Goal: Check status: Check status

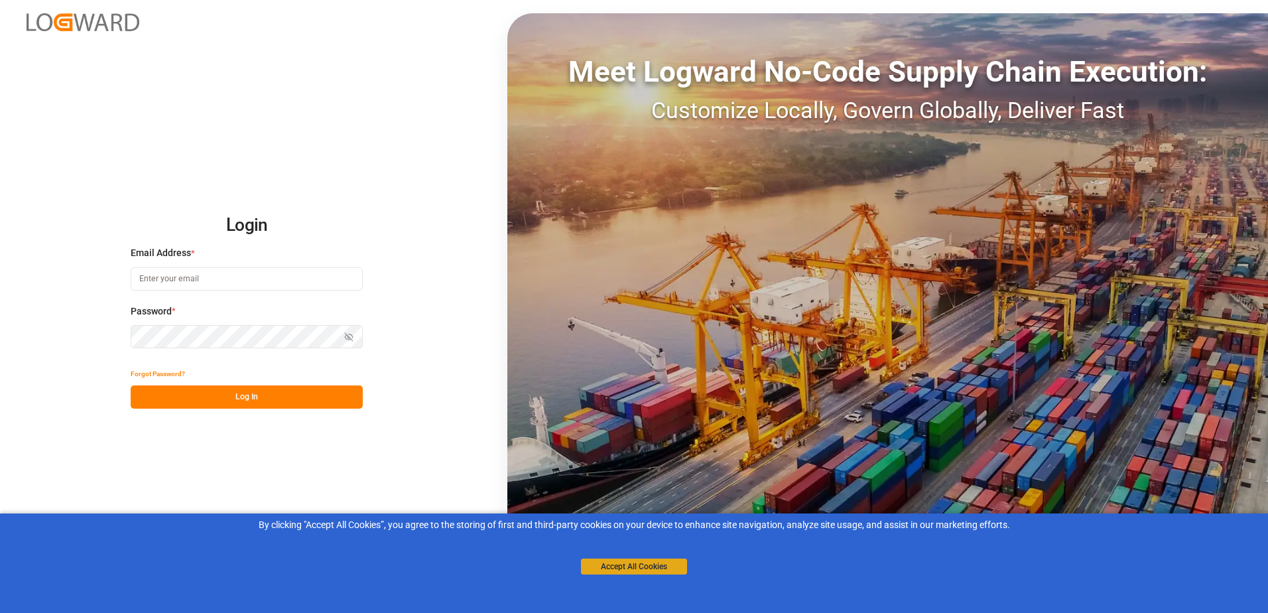
type input "[PERSON_NAME][EMAIL_ADDRESS][PERSON_NAME][DOMAIN_NAME]"
click at [680, 567] on button "Accept All Cookies" at bounding box center [634, 566] width 106 height 16
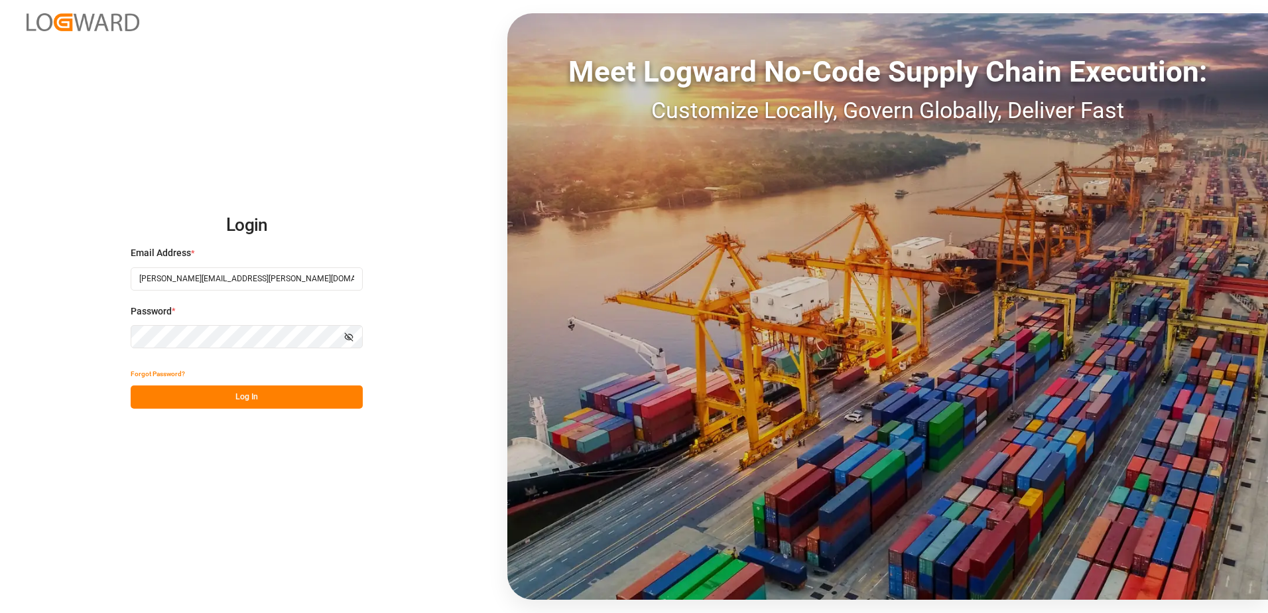
click at [240, 392] on button "Log In" at bounding box center [247, 396] width 232 height 23
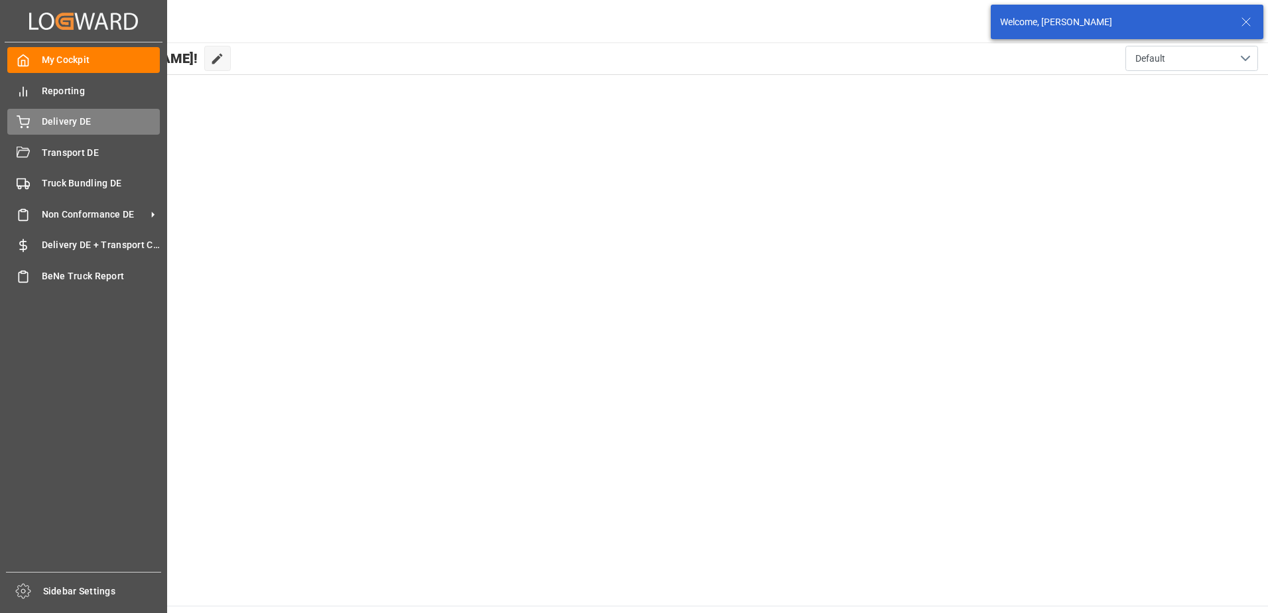
click at [19, 114] on div "Delivery DE Delivery DE" at bounding box center [83, 122] width 152 height 26
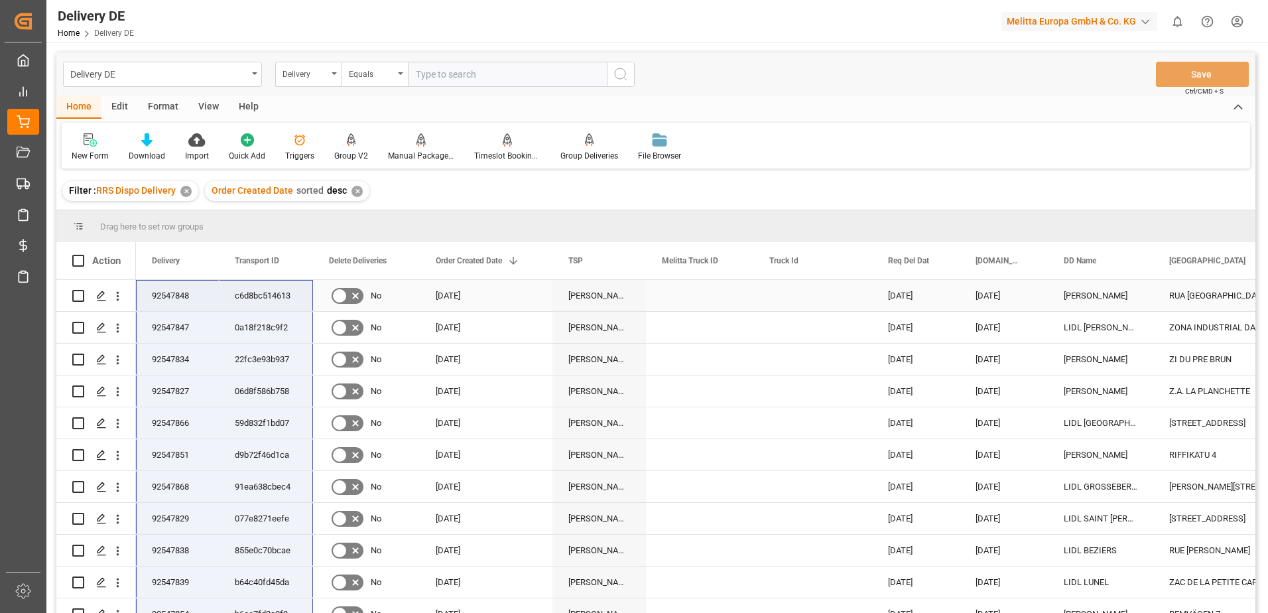
drag, startPoint x: 176, startPoint y: 508, endPoint x: 269, endPoint y: 288, distance: 239.1
click at [1240, 18] on html "Created by potrace 1.15, written by [PERSON_NAME] [DATE]-[DATE] Created by potr…" at bounding box center [634, 306] width 1268 height 613
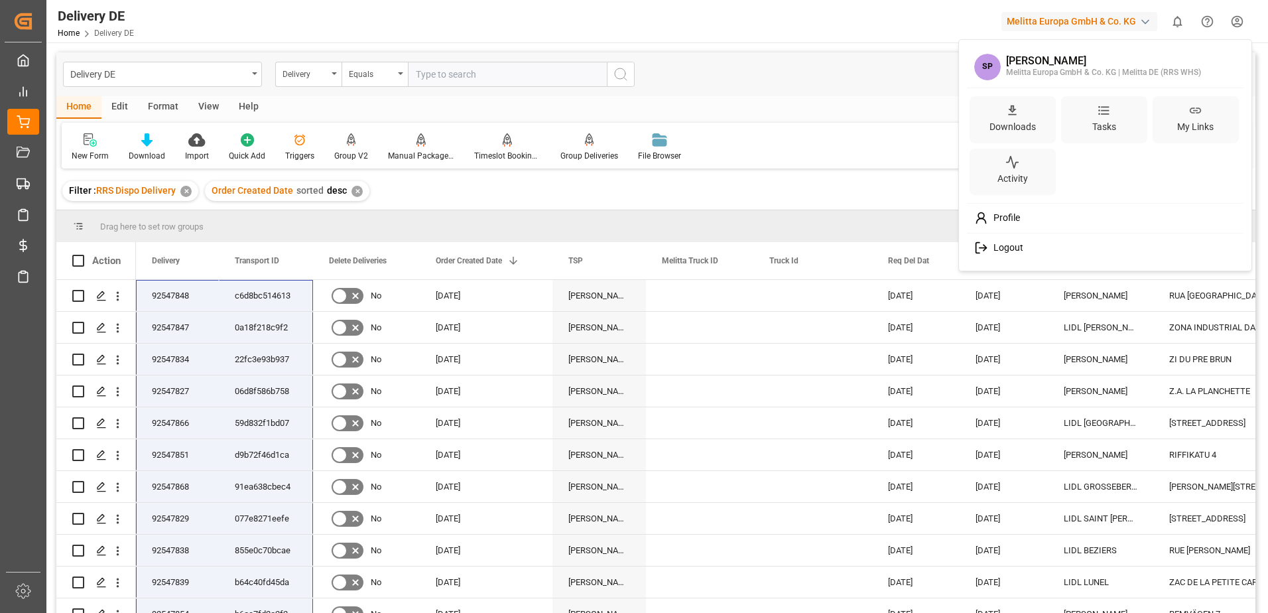
click at [1008, 248] on span "Logout" at bounding box center [1005, 248] width 35 height 12
